Goal: Task Accomplishment & Management: Manage account settings

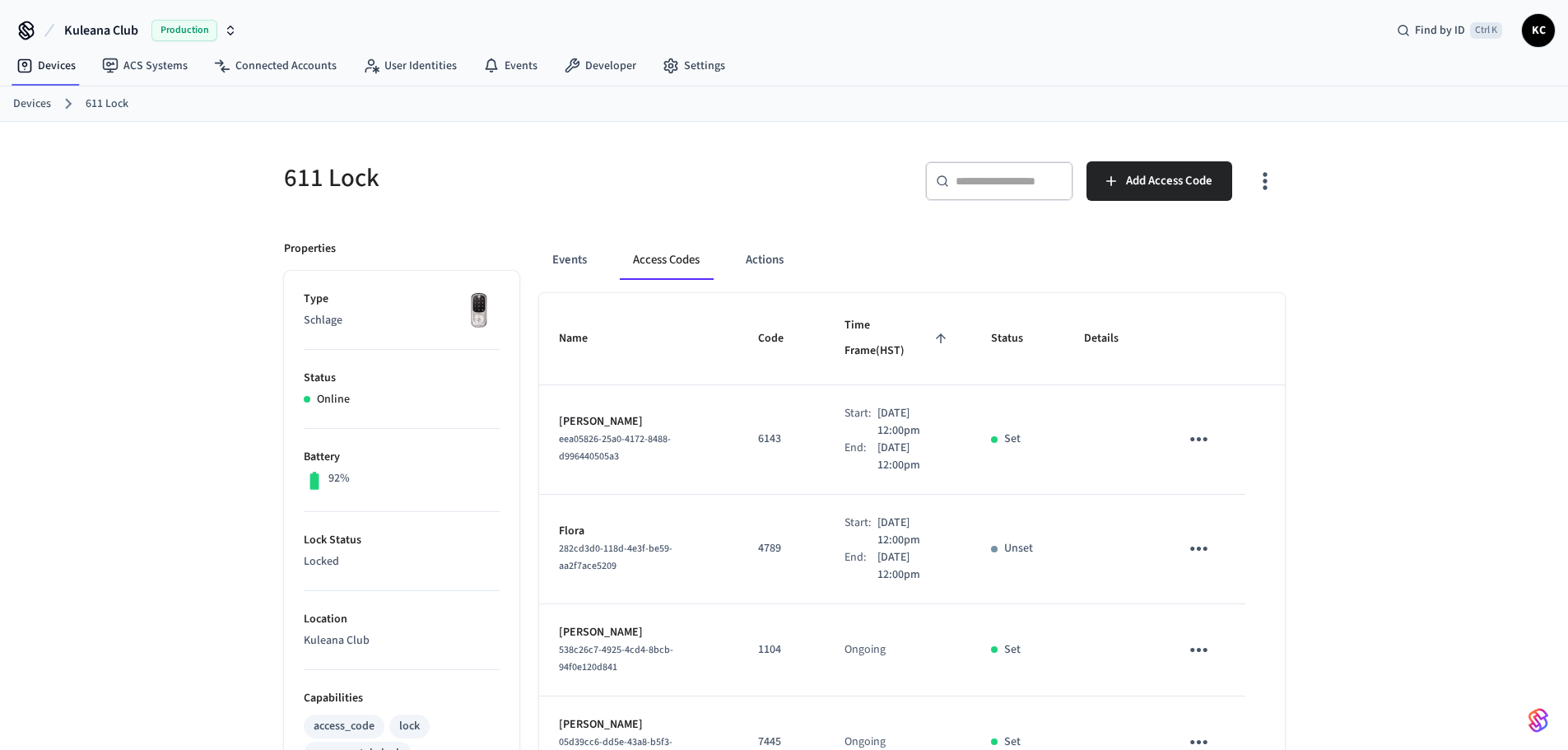
click at [40, 102] on link "Devices" at bounding box center [32, 104] width 38 height 17
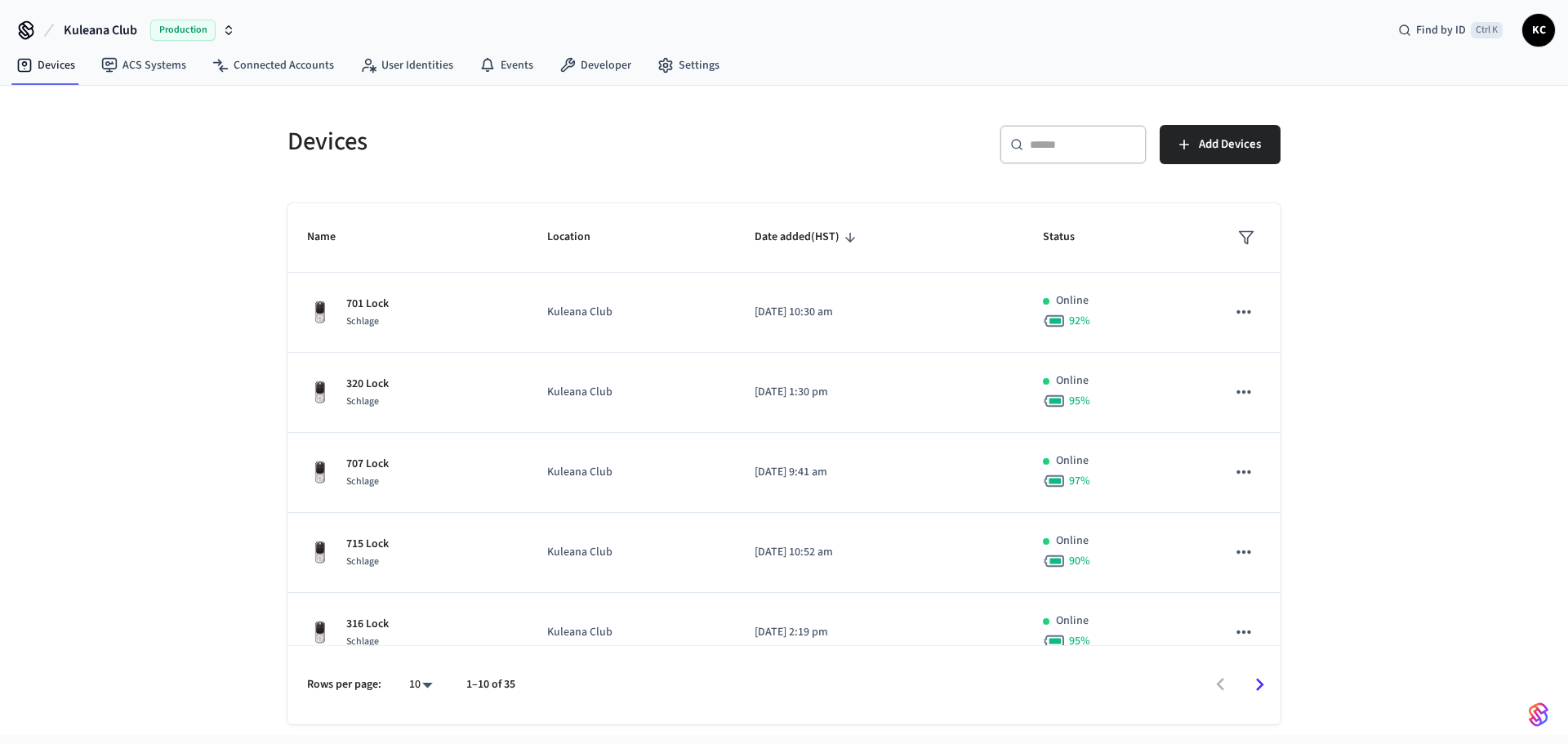
click at [1022, 148] on icon at bounding box center [1016, 145] width 13 height 13
click at [1039, 147] on input "text" at bounding box center [1083, 145] width 106 height 16
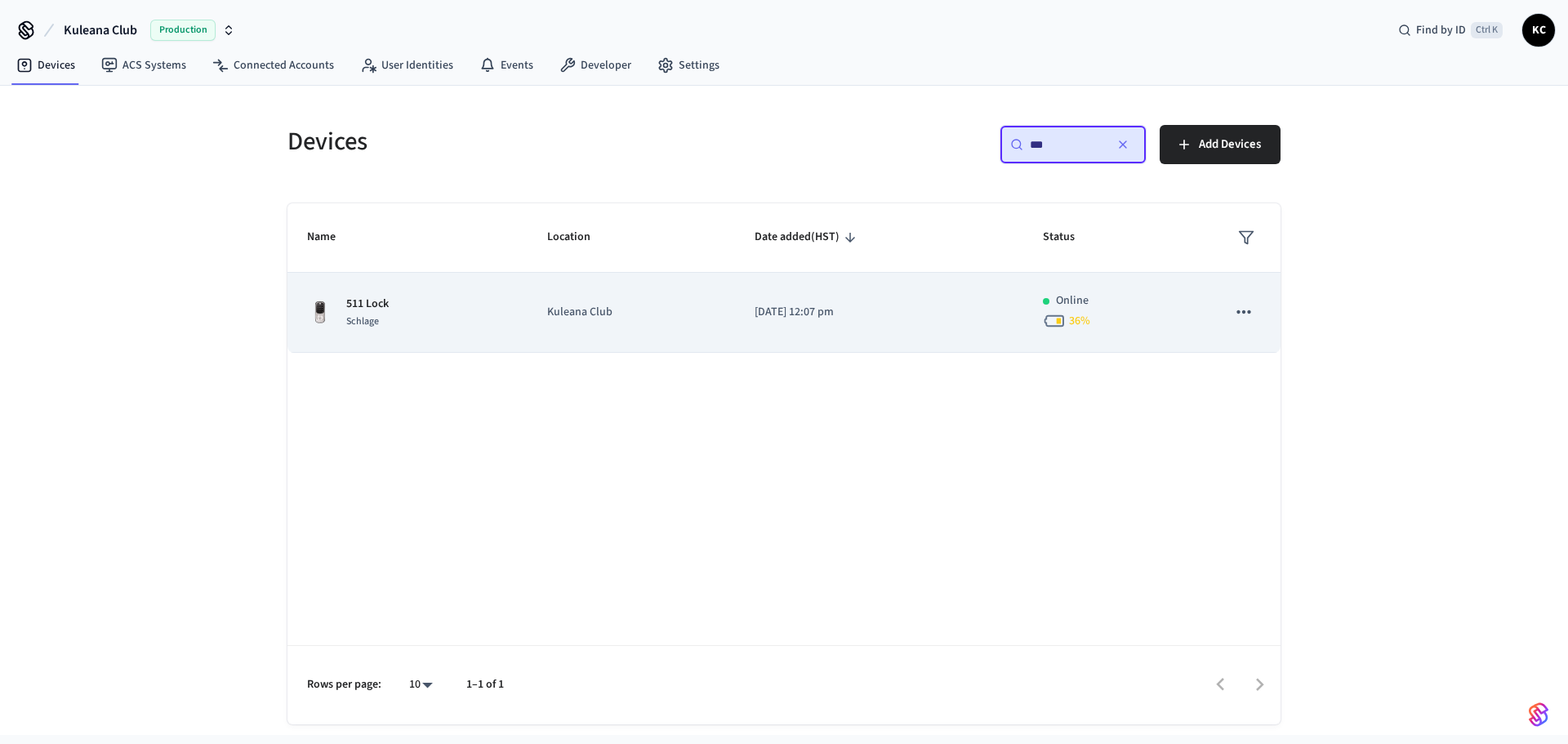
type input "***"
click at [746, 320] on td "2023/03/17 at 12:07 pm" at bounding box center [879, 313] width 288 height 80
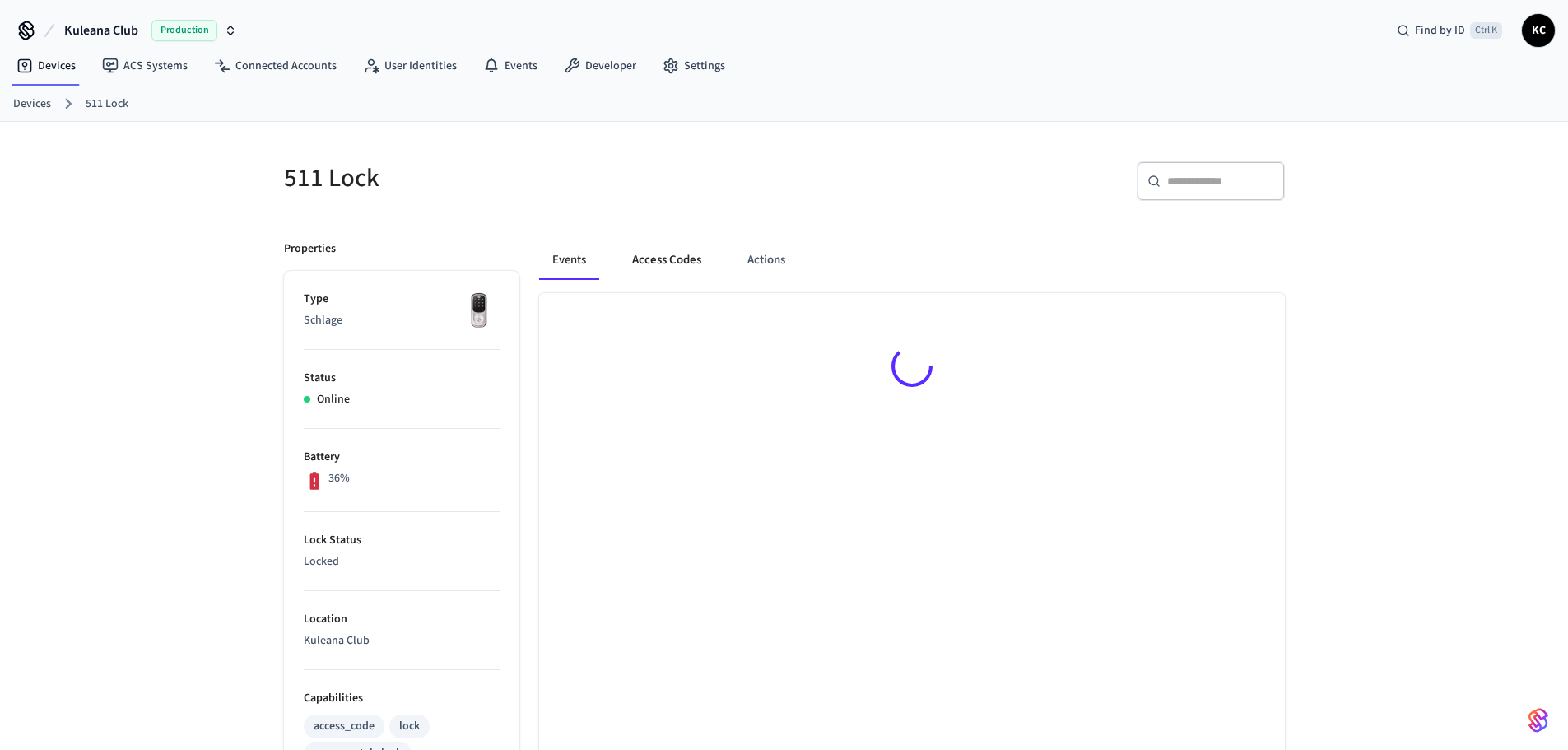
click at [679, 249] on button "Access Codes" at bounding box center [667, 260] width 96 height 40
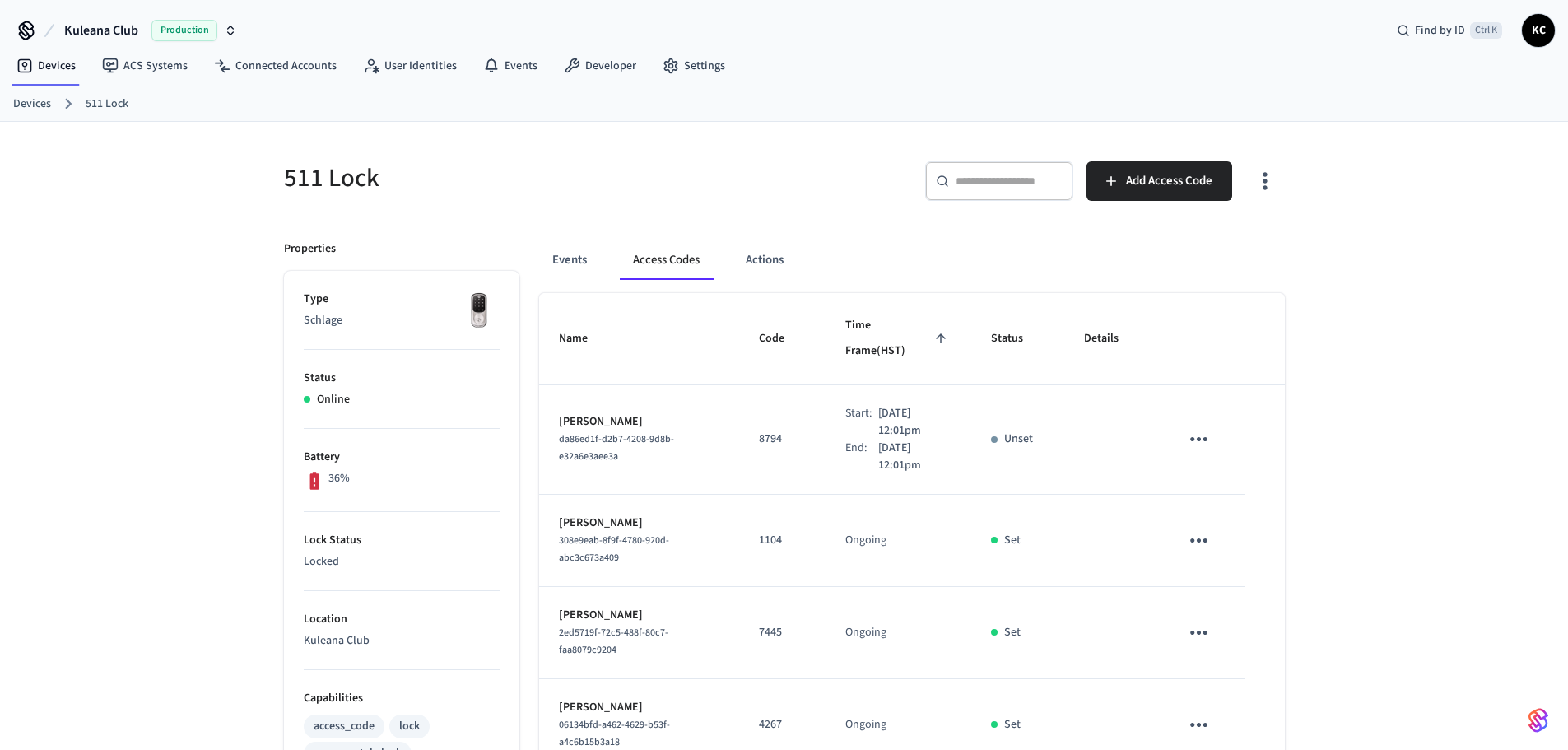
click at [43, 102] on link "Devices" at bounding box center [32, 104] width 38 height 17
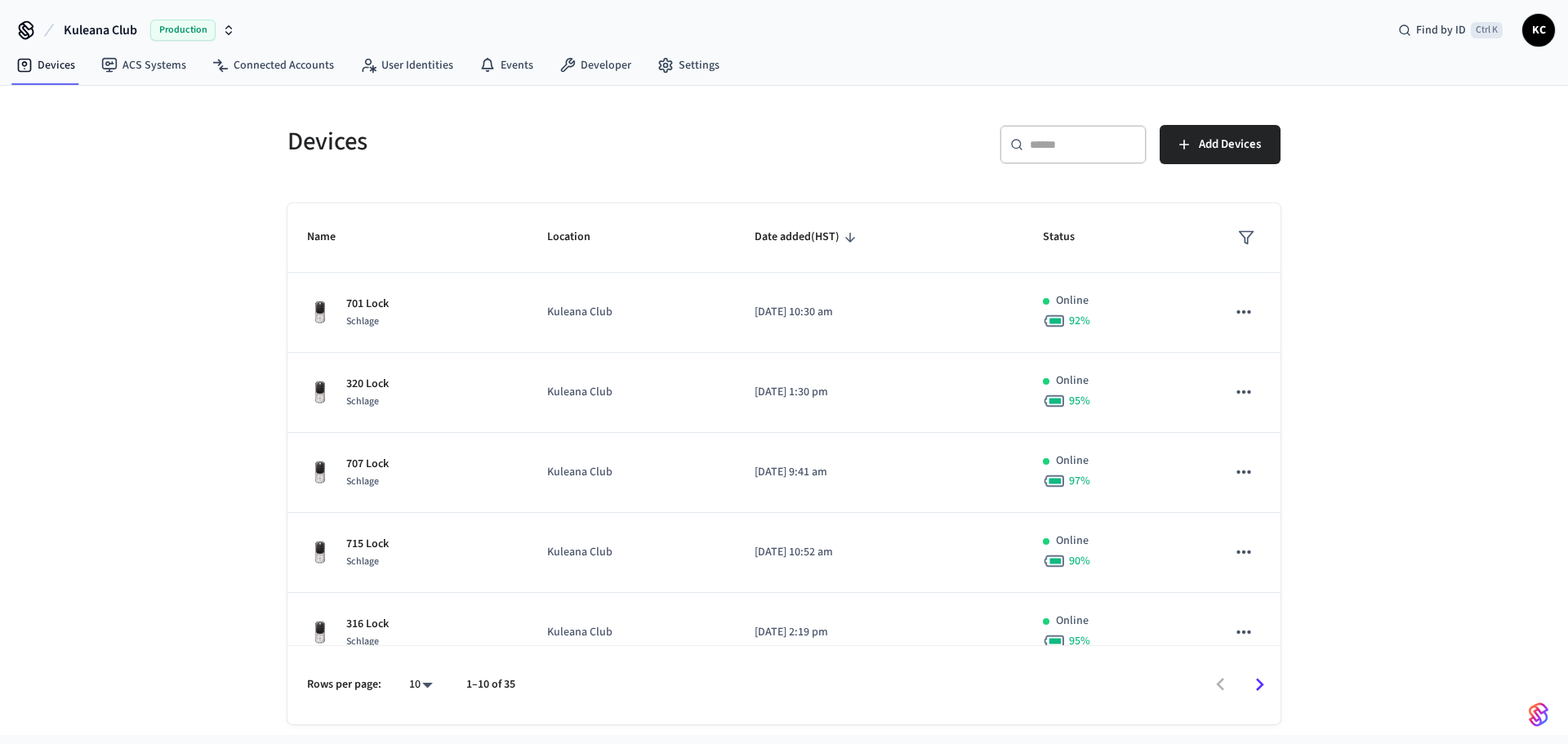
click at [1055, 147] on input "text" at bounding box center [1083, 145] width 106 height 16
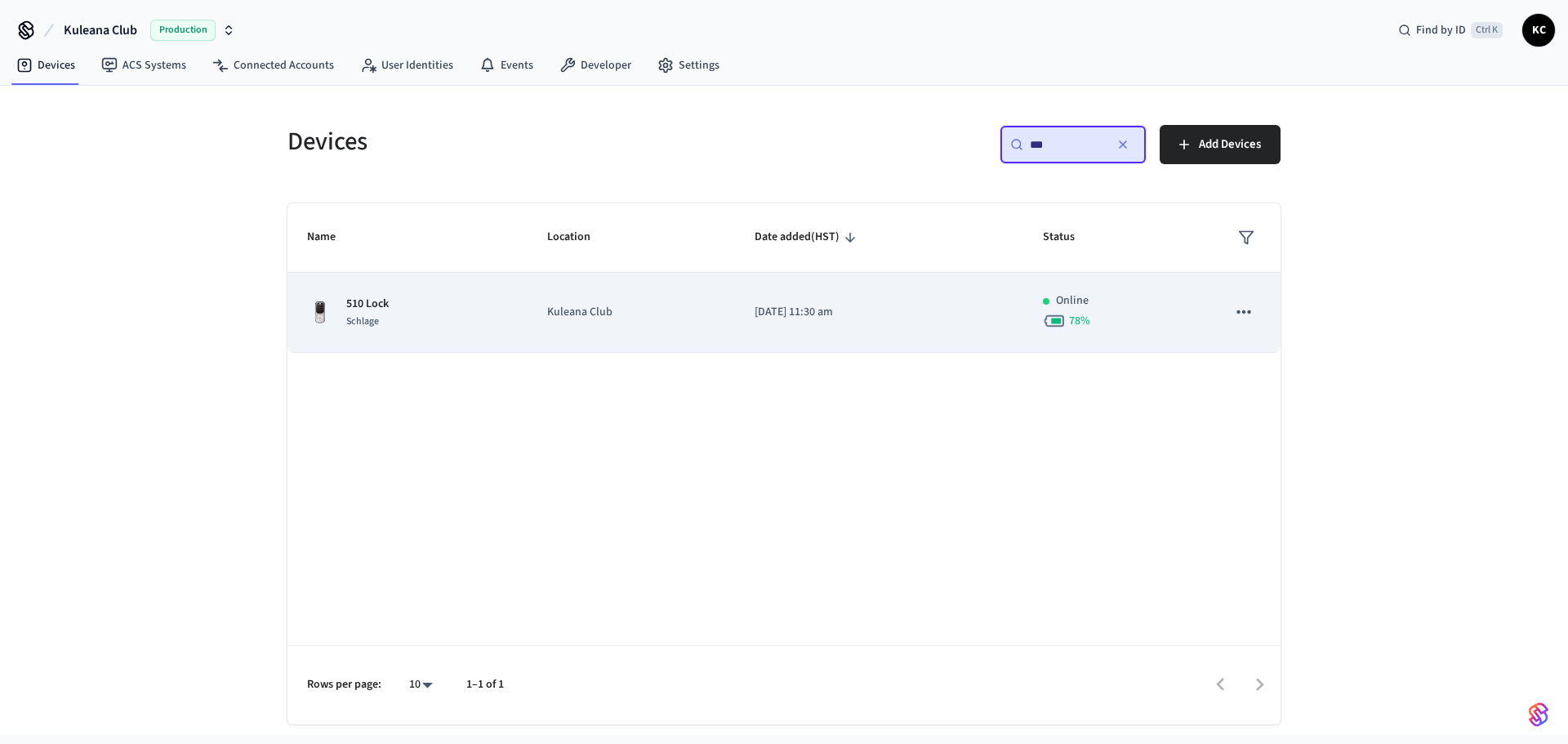
type input "***"
click at [696, 341] on td "Kuleana Club" at bounding box center [632, 313] width 208 height 80
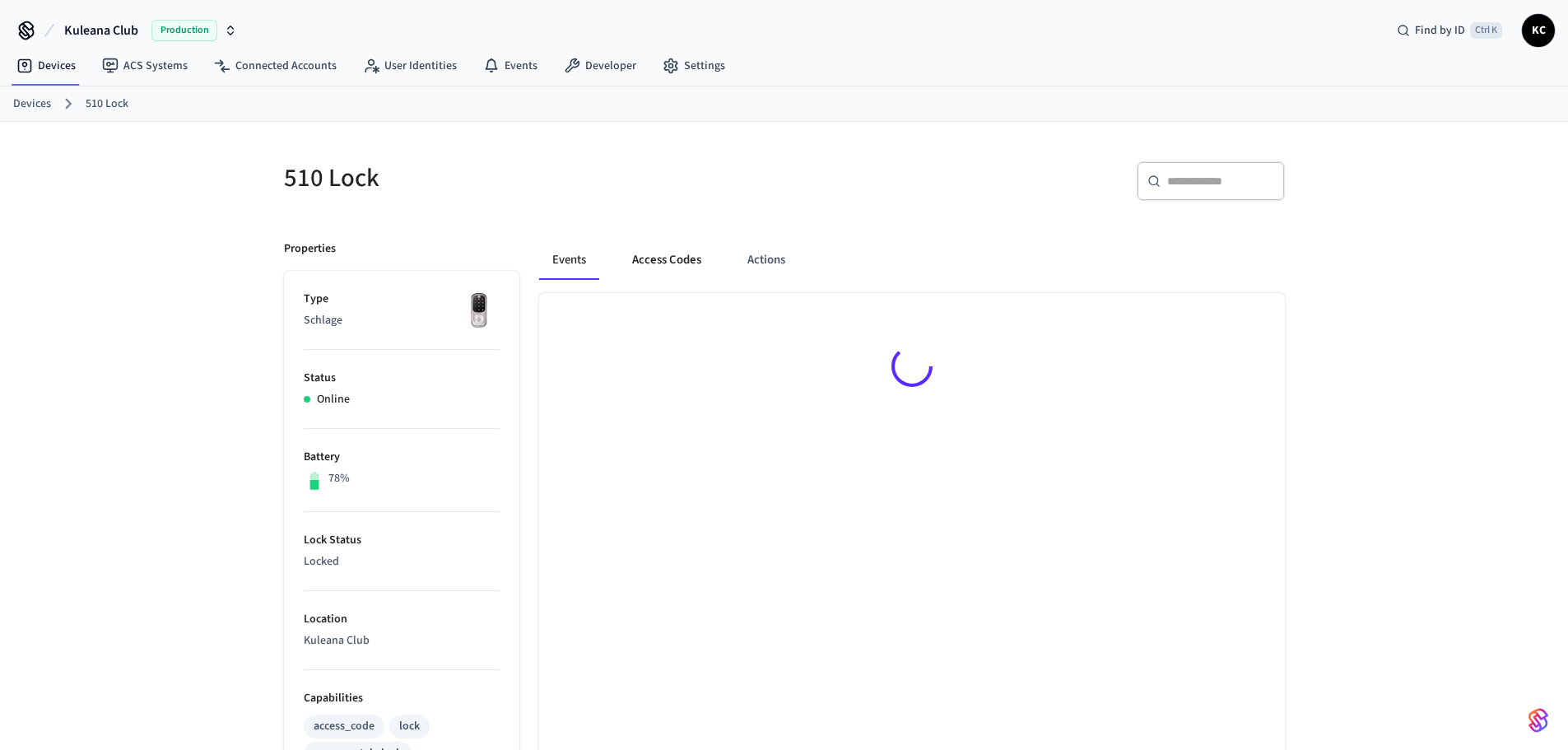
click at [678, 262] on button "Access Codes" at bounding box center [667, 260] width 96 height 40
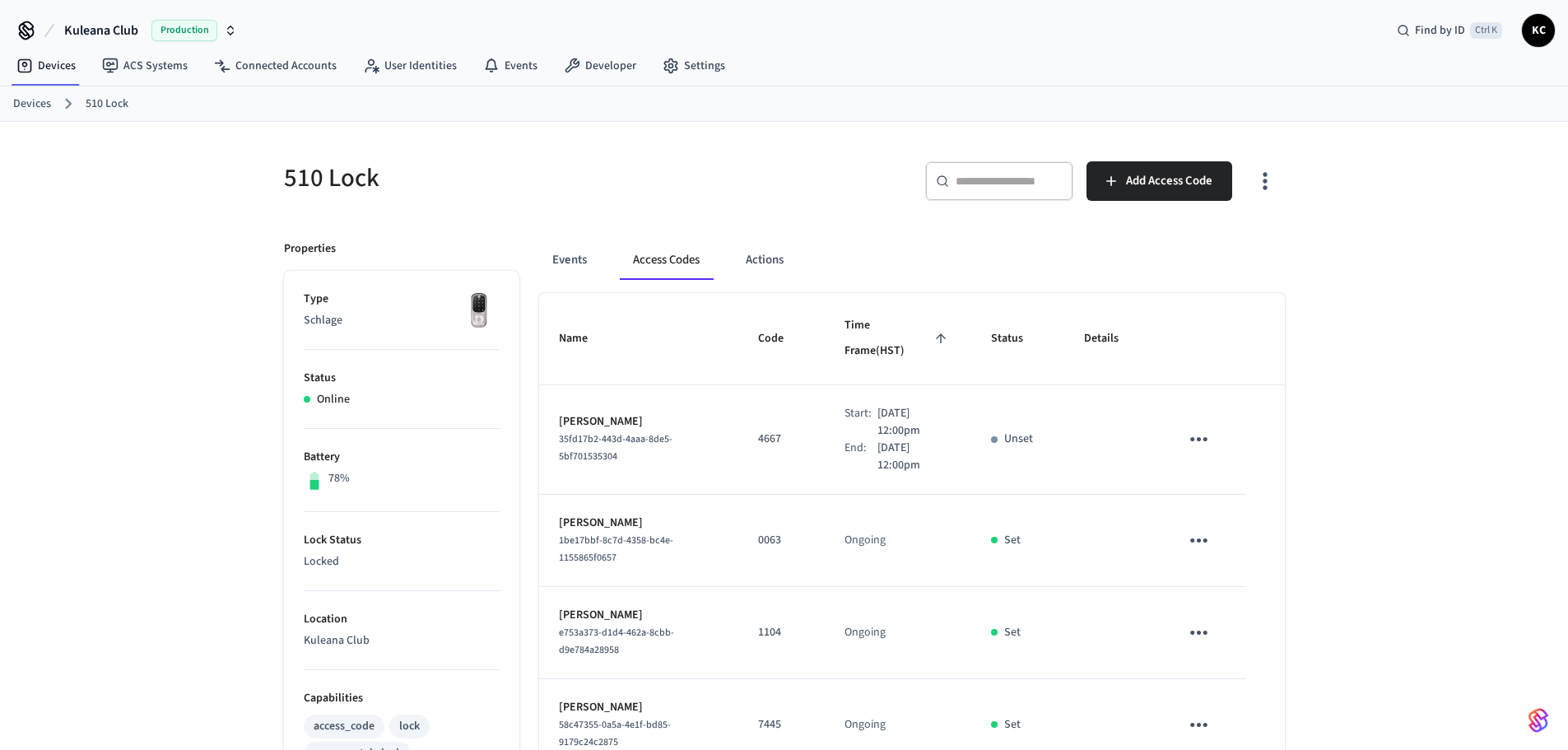
click at [161, 221] on div "510 Lock ​ ​ Add Access Code Properties Type Schlage Status Online Battery 78% …" at bounding box center [784, 762] width 1568 height 1282
